Goal: Task Accomplishment & Management: Manage account settings

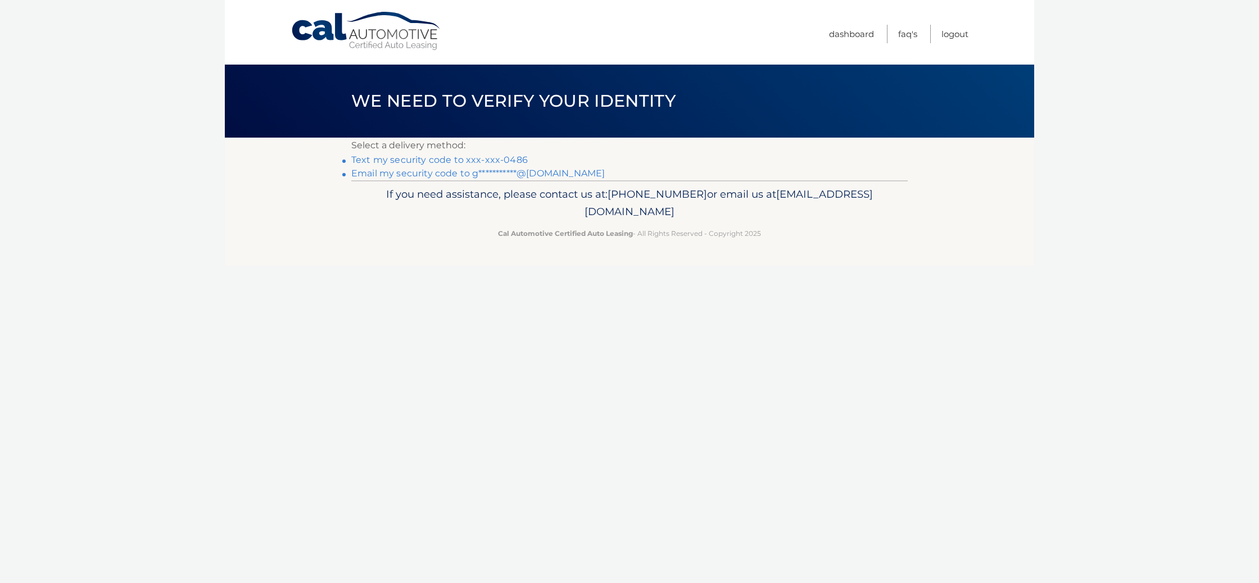
click at [461, 158] on link "Text my security code to xxx-xxx-0486" at bounding box center [439, 160] width 176 height 11
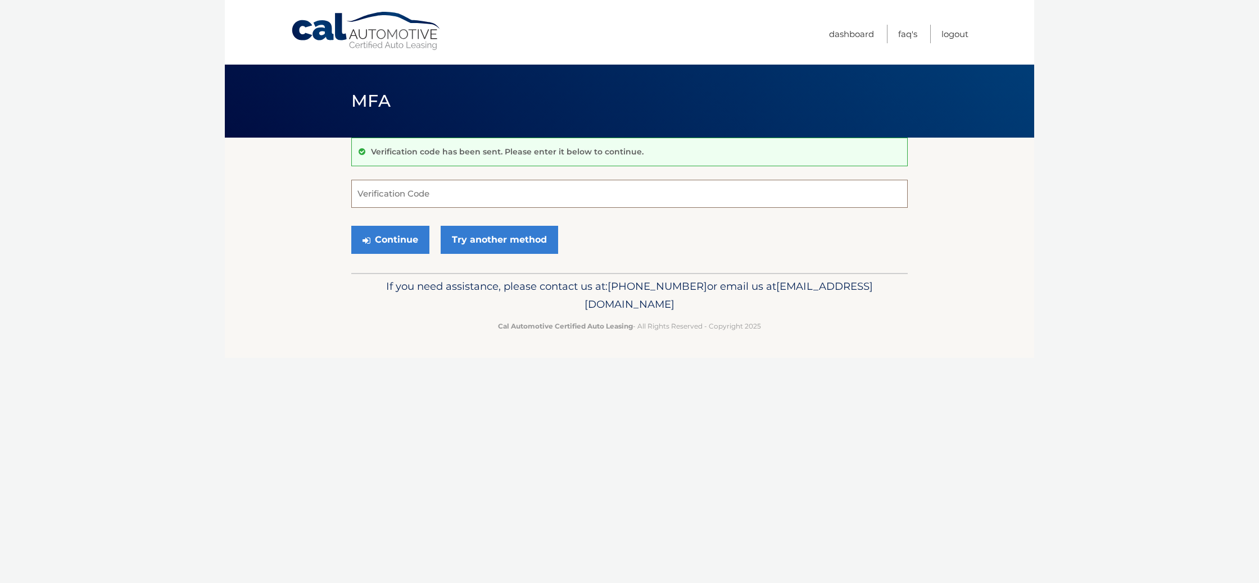
click at [546, 193] on input "Verification Code" at bounding box center [629, 194] width 556 height 28
type input "111836"
click at [400, 239] on button "Continue" at bounding box center [390, 240] width 78 height 28
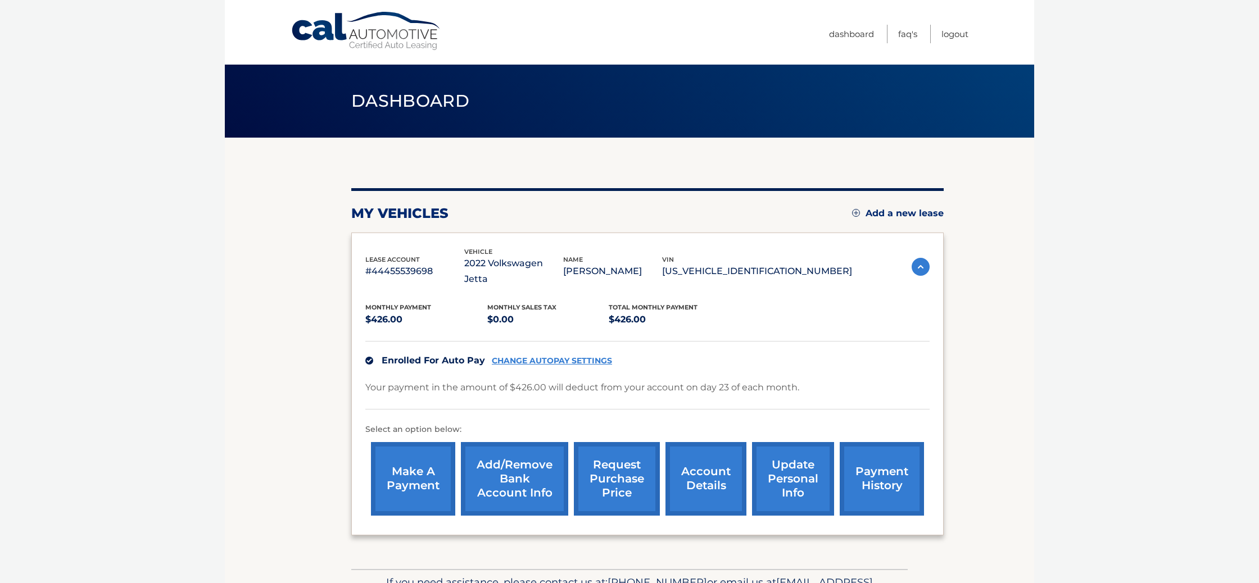
scroll to position [55, 0]
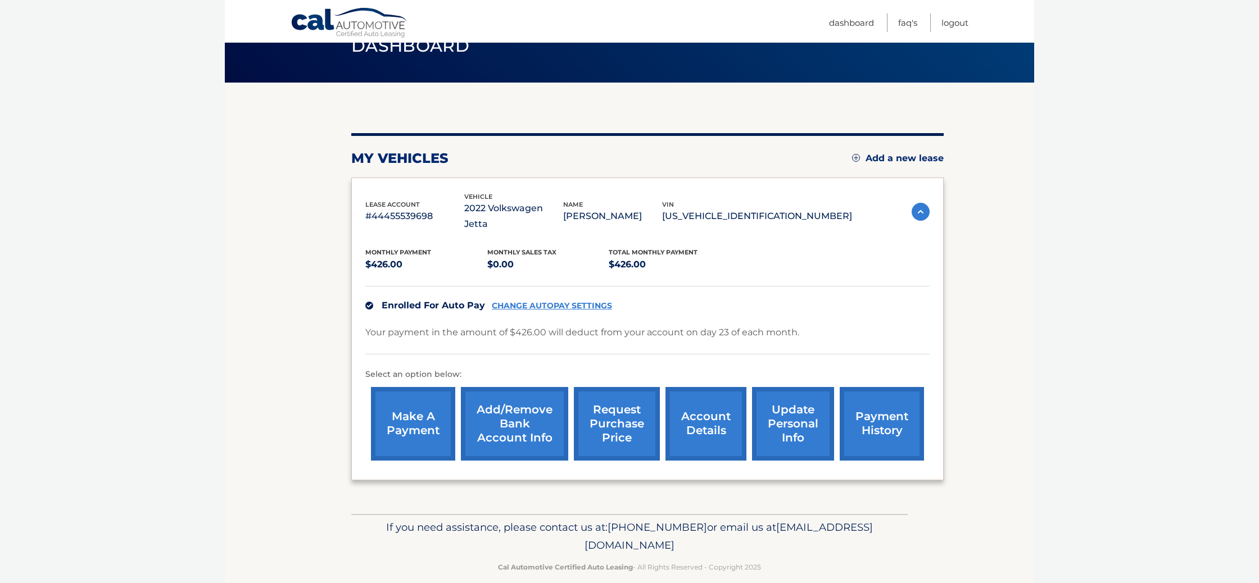
click at [702, 407] on link "account details" at bounding box center [705, 424] width 81 height 74
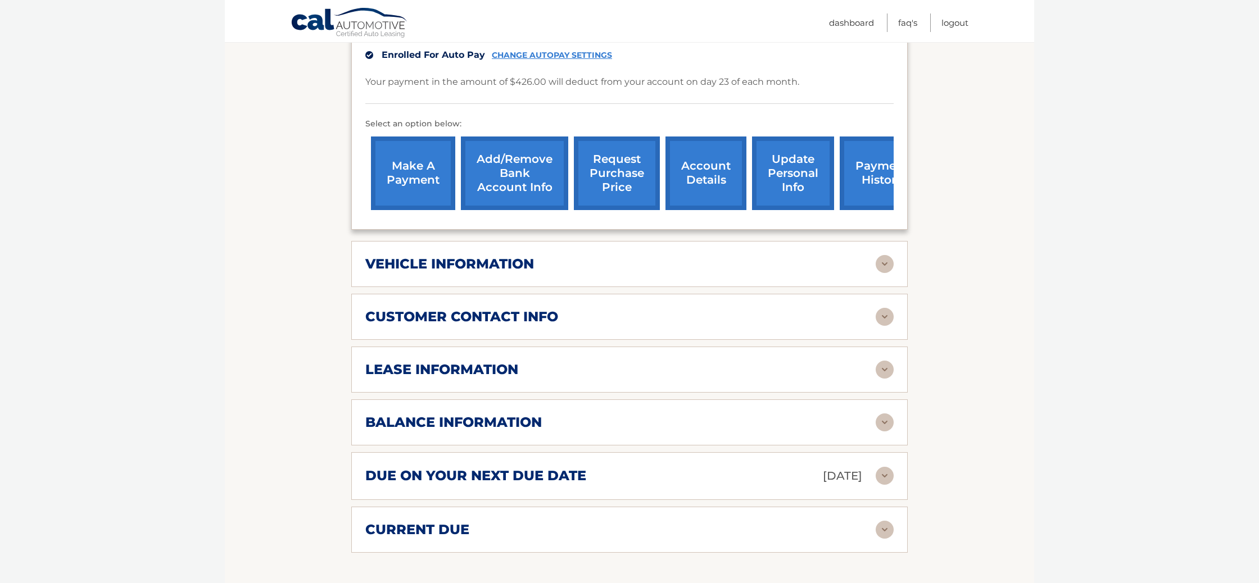
scroll to position [323, 0]
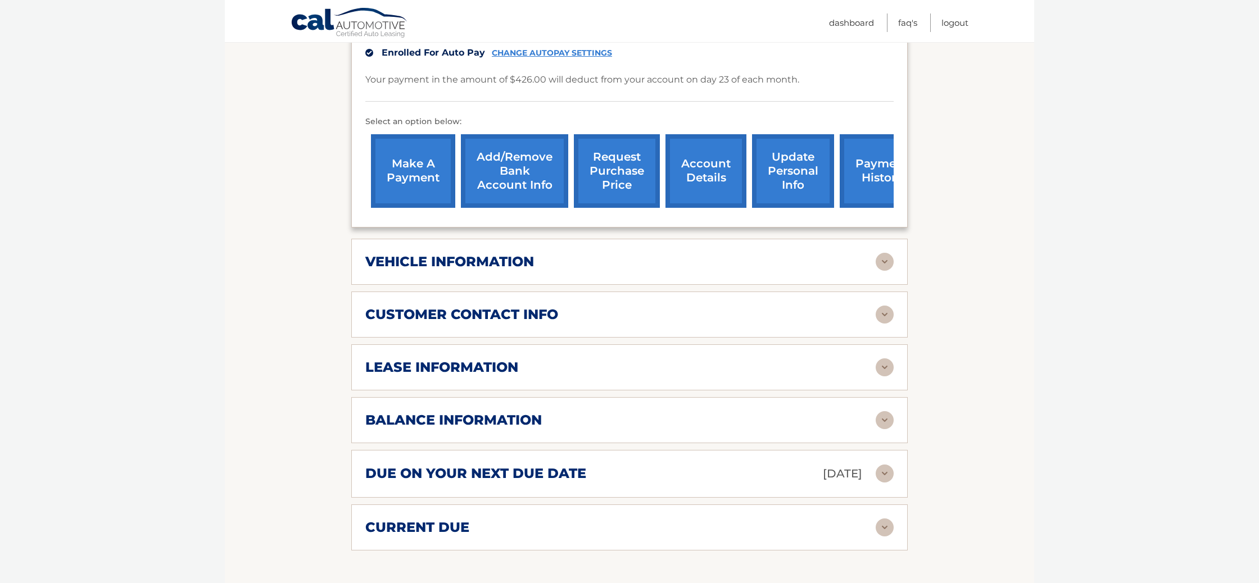
click at [885, 411] on img at bounding box center [885, 420] width 18 height 18
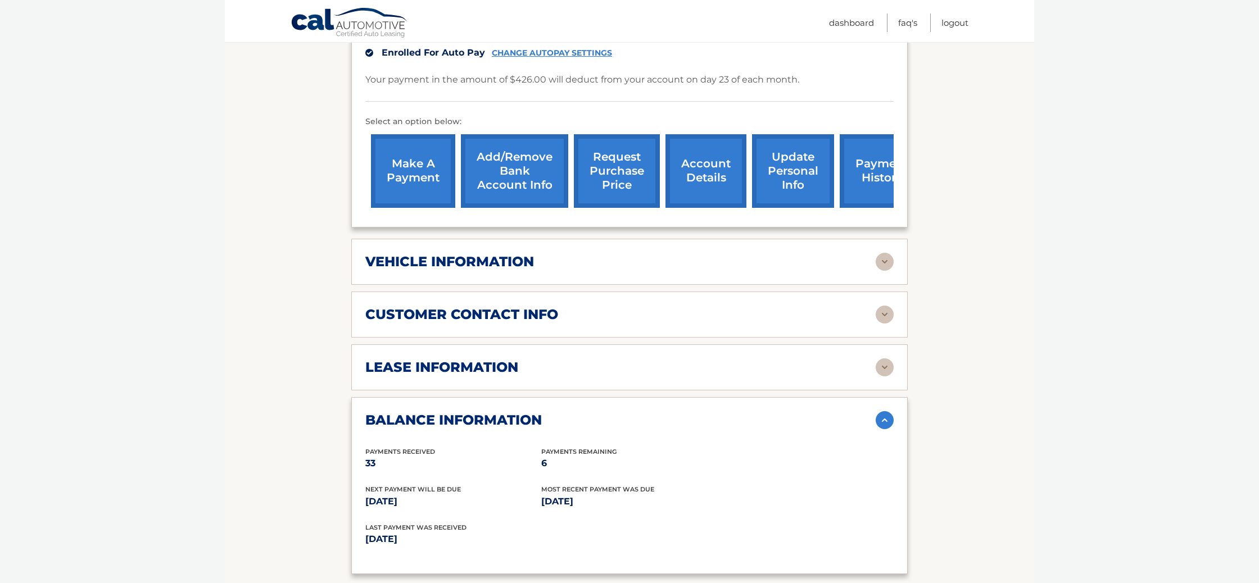
click at [884, 306] on img at bounding box center [885, 315] width 18 height 18
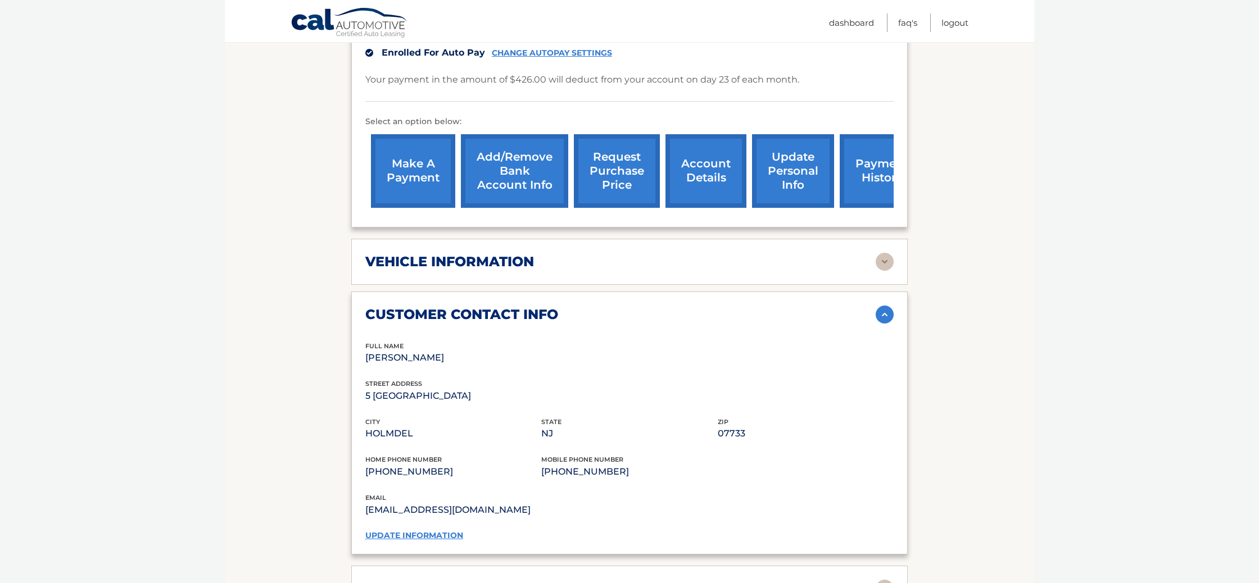
click at [422, 530] on link "update information" at bounding box center [414, 535] width 98 height 10
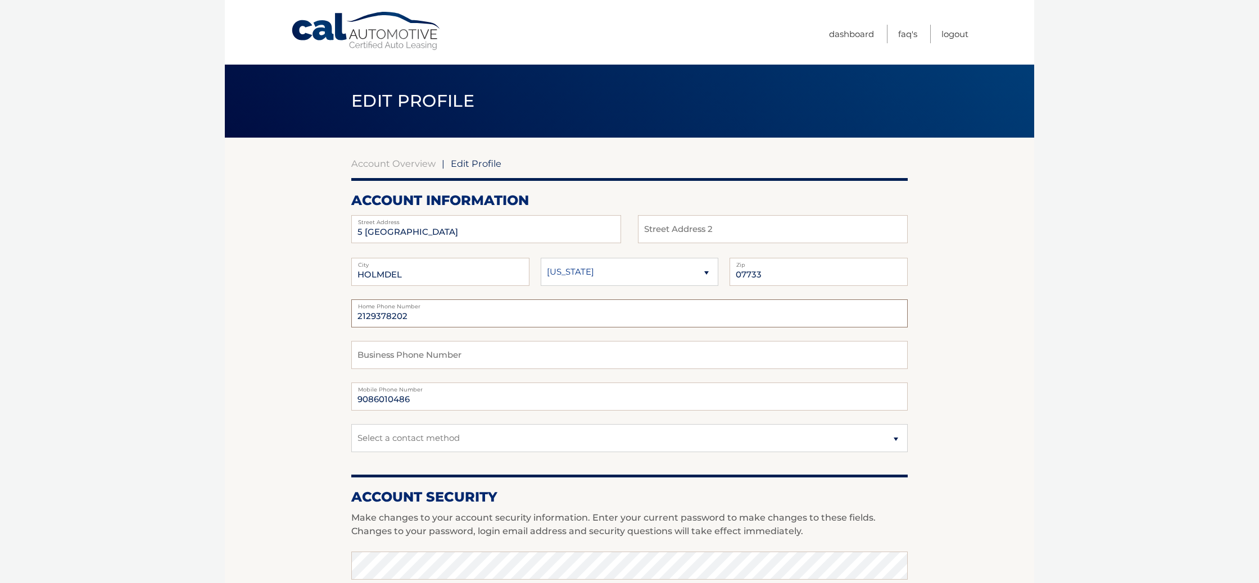
click at [417, 320] on input "2129378202" at bounding box center [629, 314] width 556 height 28
type input "2"
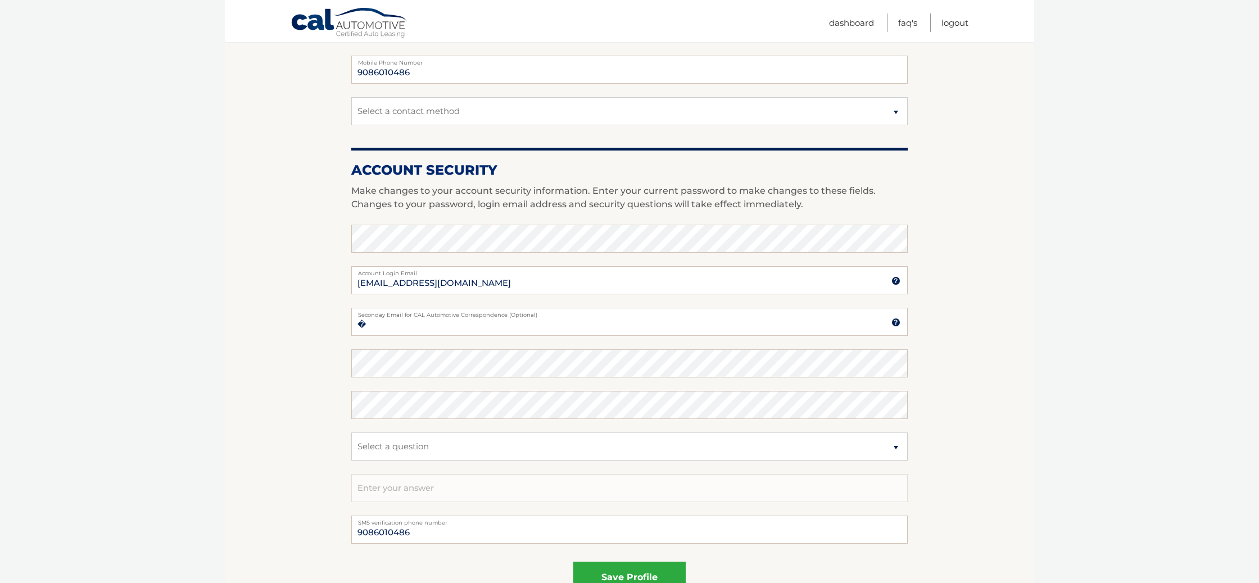
scroll to position [458, 0]
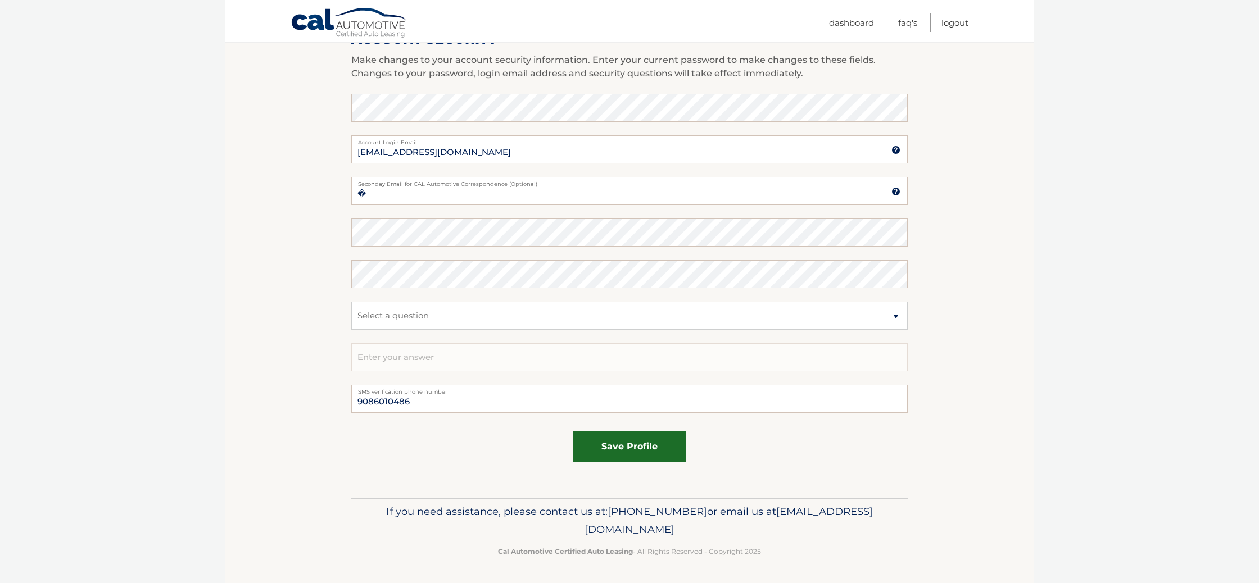
type input "9086010486"
click at [624, 442] on button "save profile" at bounding box center [629, 446] width 112 height 31
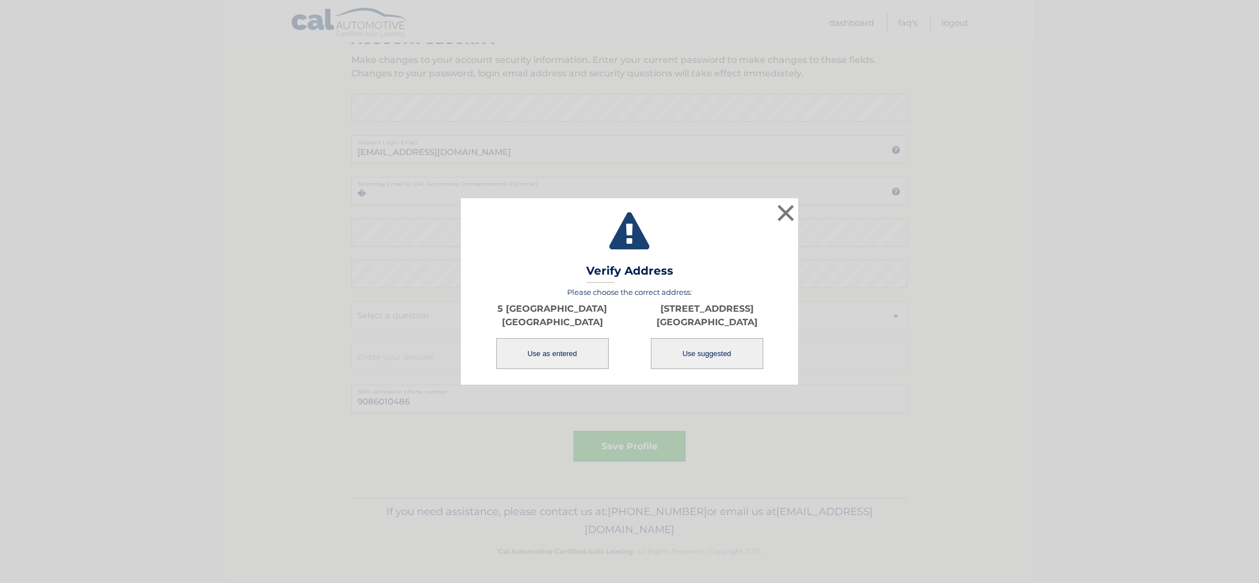
click at [708, 354] on button "Use suggested" at bounding box center [707, 353] width 112 height 31
type input "[STREET_ADDRESS]"
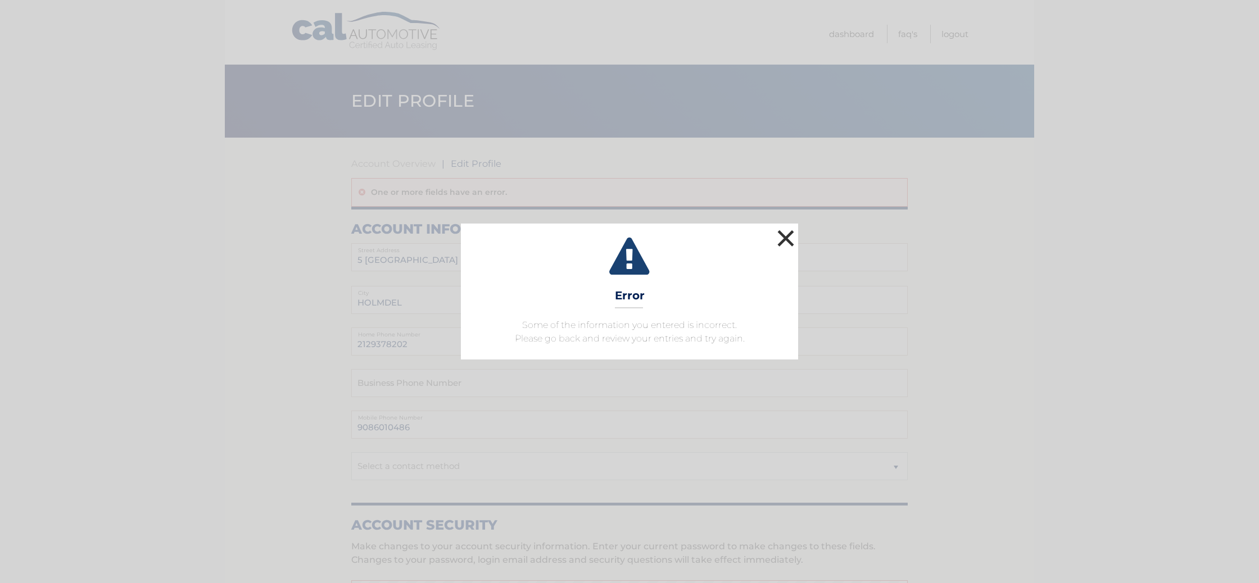
click at [782, 238] on button "×" at bounding box center [785, 238] width 22 height 22
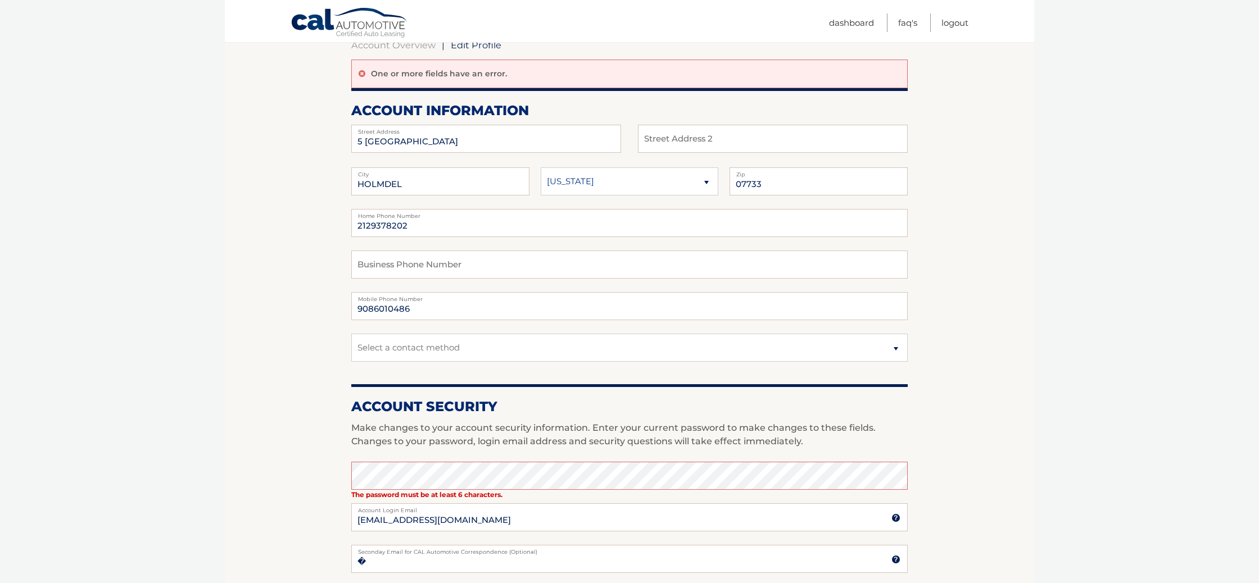
scroll to position [117, 0]
drag, startPoint x: 411, startPoint y: 225, endPoint x: 430, endPoint y: 224, distance: 19.1
click at [411, 225] on input "2129378202" at bounding box center [629, 224] width 556 height 28
type input "2"
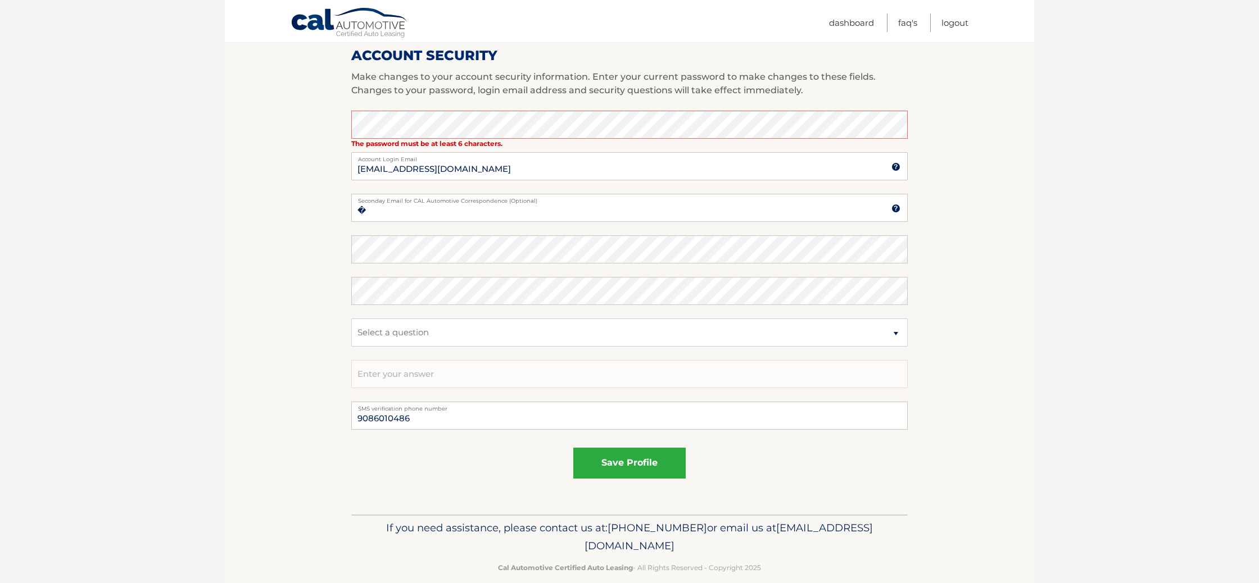
type input "9086010486"
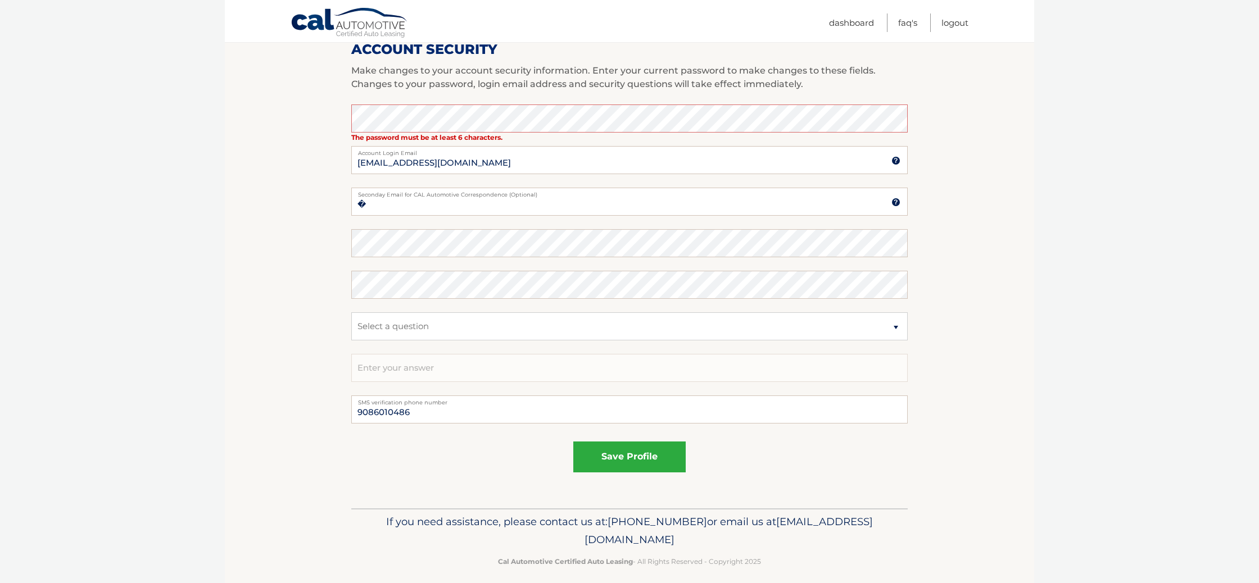
click at [271, 169] on section "Account Overview | Edit Profile One or more fields have an error. account infor…" at bounding box center [629, 85] width 809 height 847
click at [653, 465] on button "save profile" at bounding box center [629, 457] width 112 height 31
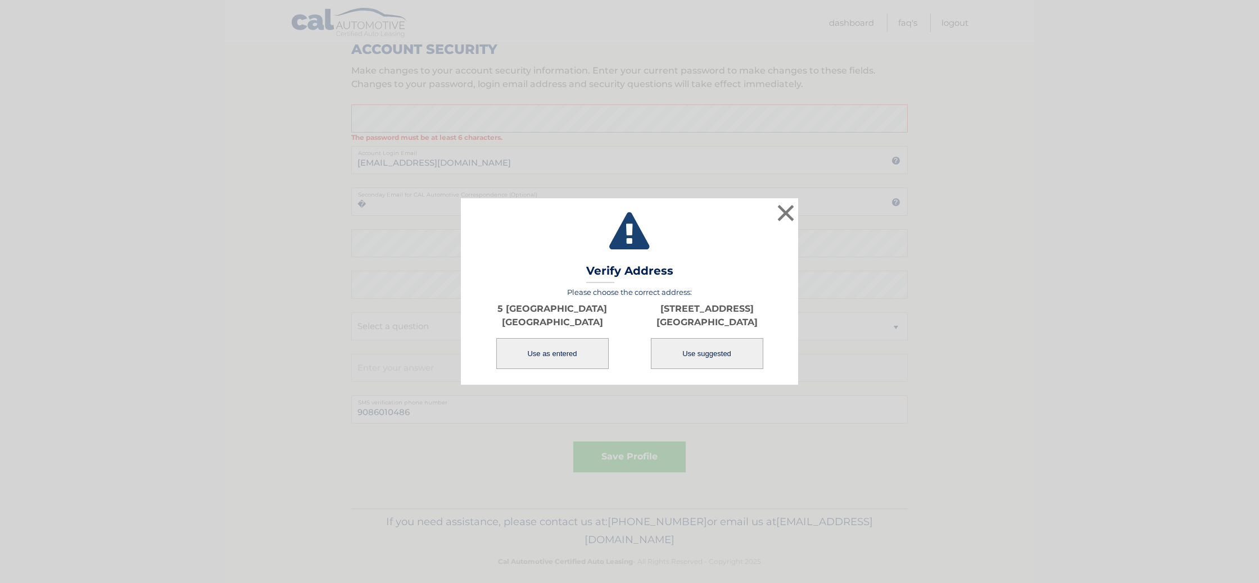
click at [694, 359] on button "Use suggested" at bounding box center [707, 353] width 112 height 31
type input "5 CROSSBROOK CT"
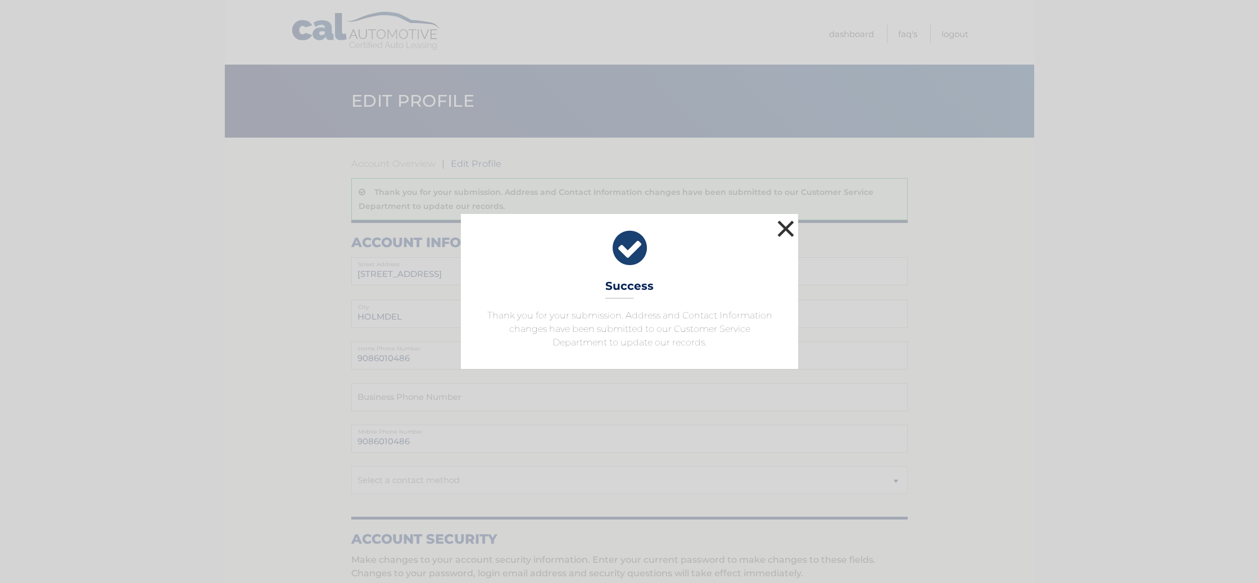
click at [781, 229] on button "×" at bounding box center [785, 228] width 22 height 22
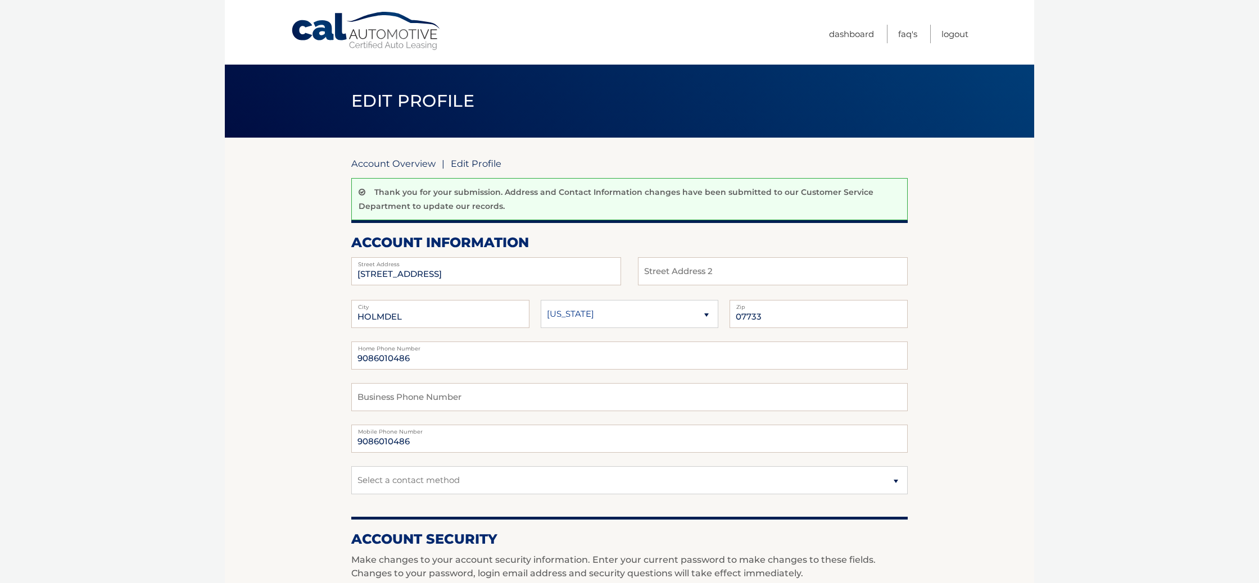
click at [397, 162] on link "Account Overview" at bounding box center [393, 163] width 84 height 11
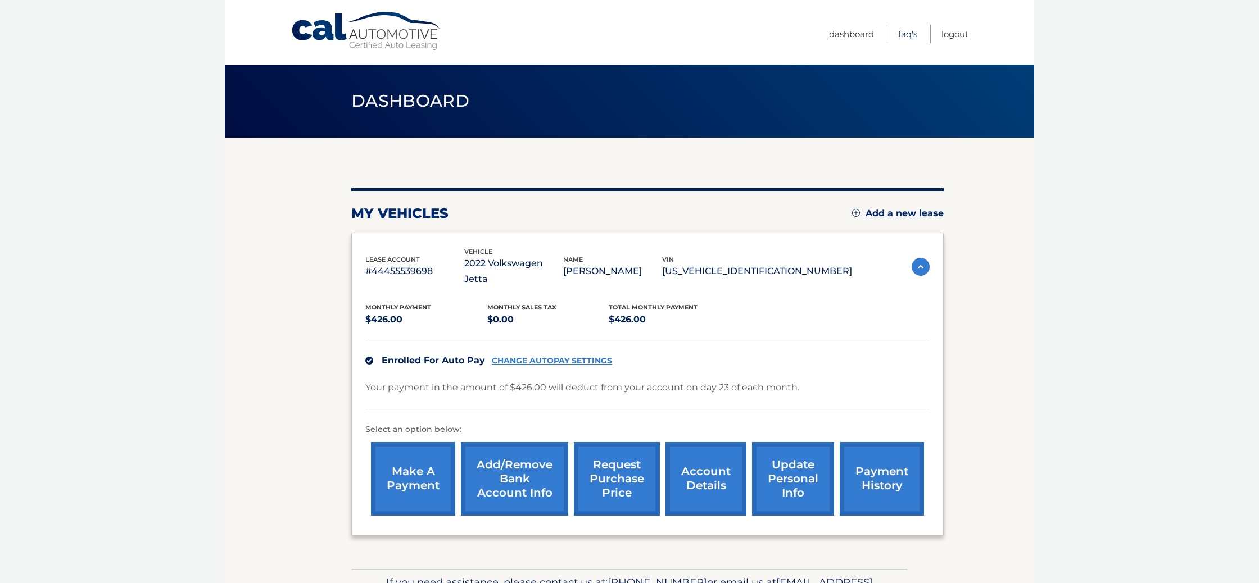
click at [906, 35] on link "FAQ's" at bounding box center [907, 34] width 19 height 19
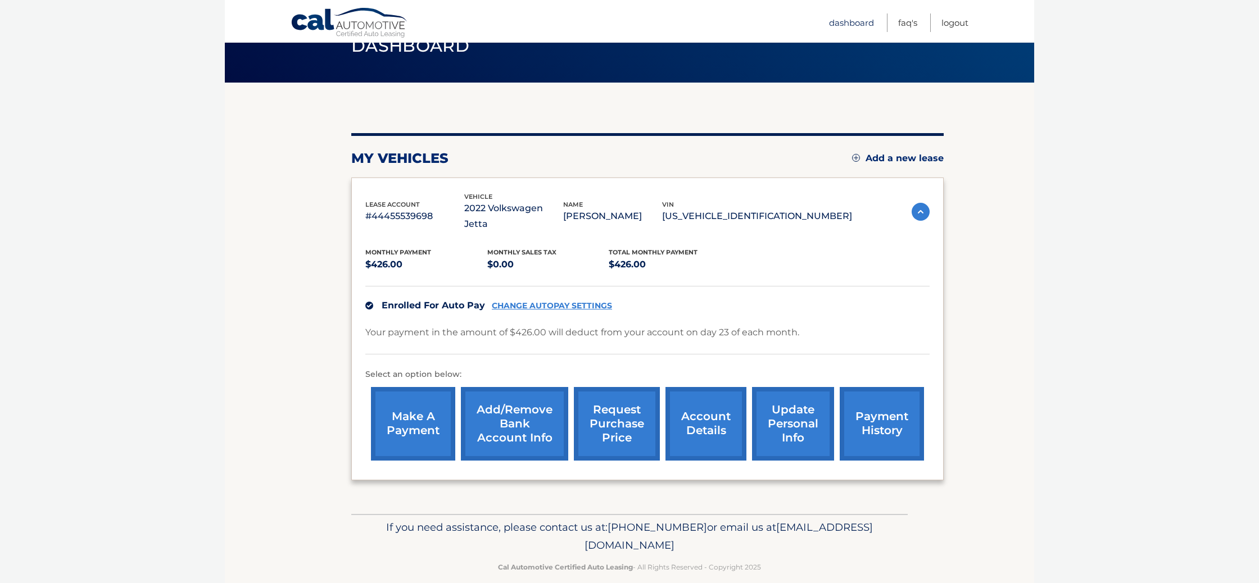
click at [861, 25] on link "Dashboard" at bounding box center [851, 22] width 45 height 19
click at [908, 24] on link "FAQ's" at bounding box center [907, 22] width 19 height 19
click at [953, 24] on link "Logout" at bounding box center [954, 22] width 27 height 19
